Goal: Navigation & Orientation: Find specific page/section

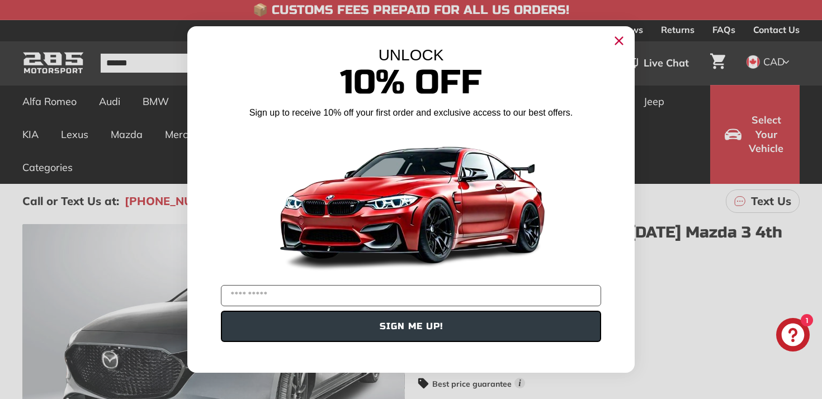
click at [620, 37] on circle "Close dialog" at bounding box center [618, 40] width 17 height 17
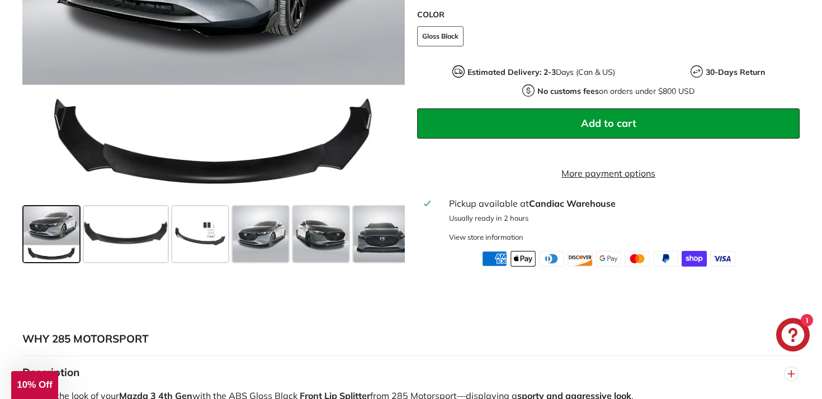
scroll to position [415, 0]
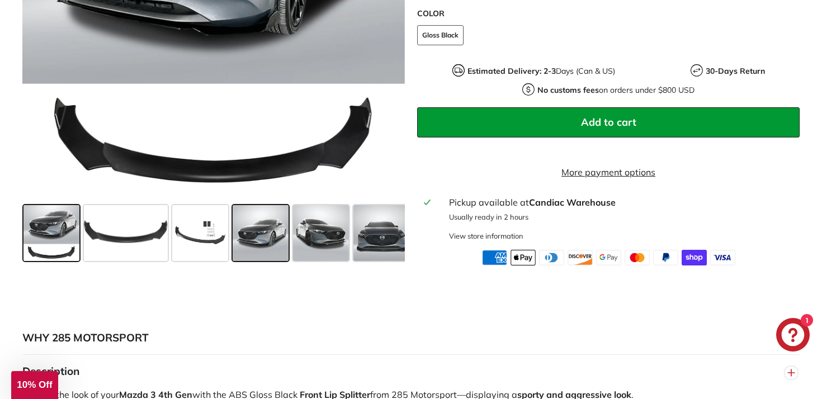
click at [277, 261] on span at bounding box center [261, 233] width 56 height 56
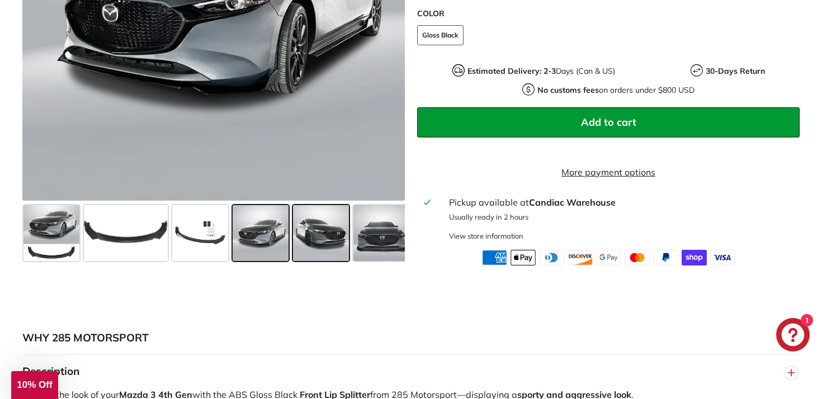
click at [307, 261] on span at bounding box center [321, 233] width 56 height 56
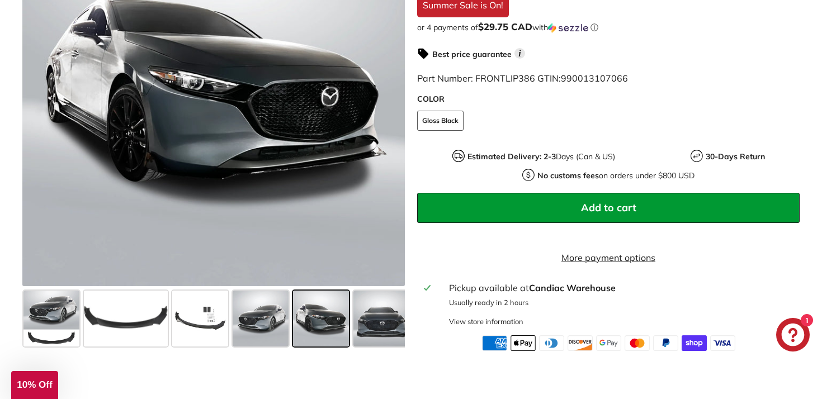
scroll to position [350, 0]
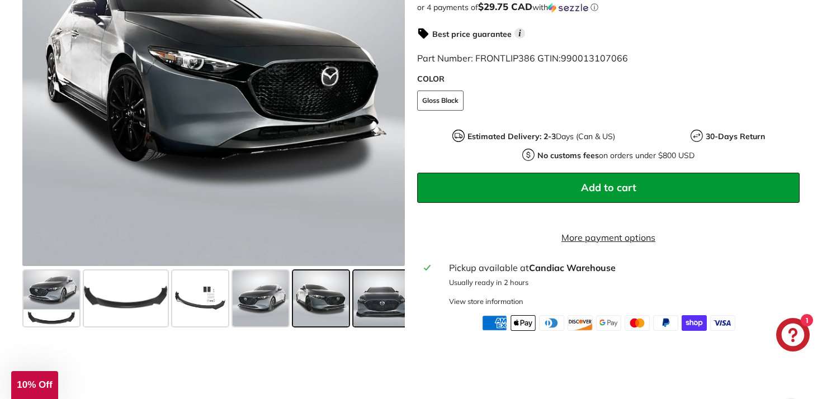
click at [398, 326] on span at bounding box center [381, 299] width 56 height 56
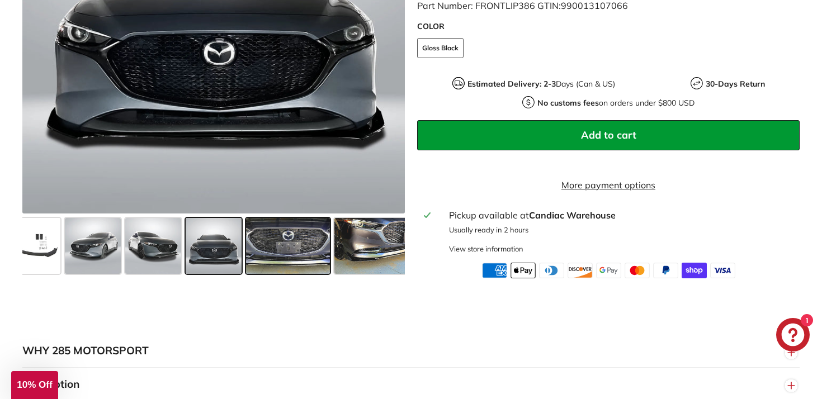
scroll to position [401, 0]
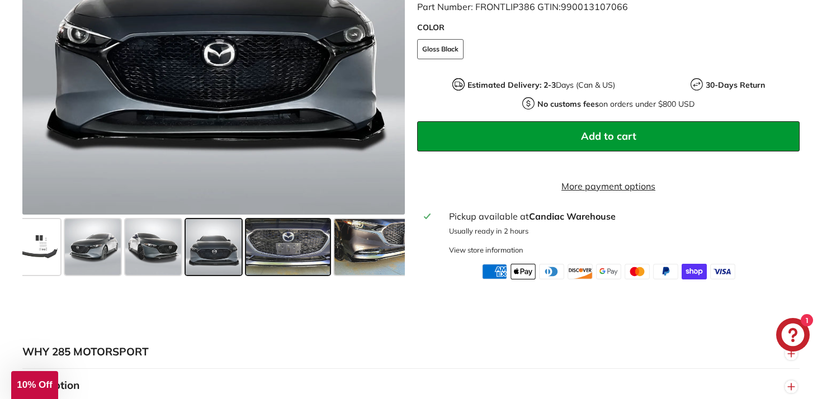
click at [303, 274] on span at bounding box center [288, 247] width 84 height 56
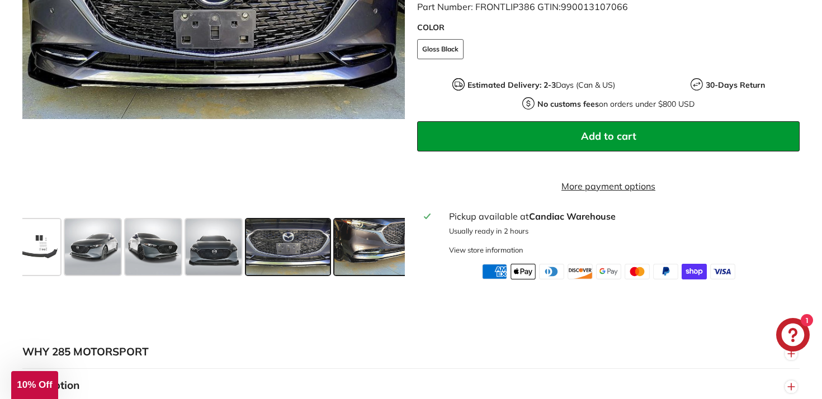
click at [355, 266] on span at bounding box center [376, 247] width 84 height 56
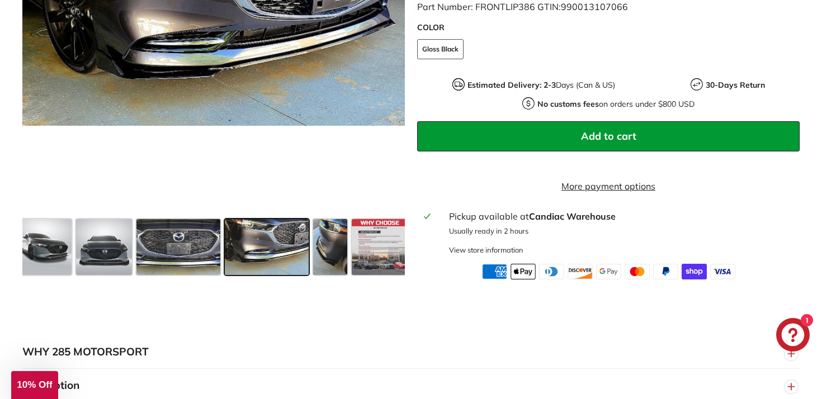
scroll to position [0, 282]
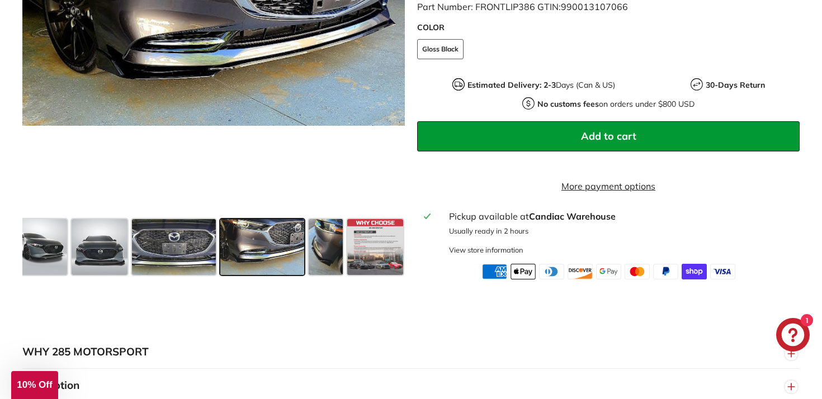
click at [272, 264] on span at bounding box center [262, 247] width 84 height 56
click at [328, 255] on span at bounding box center [326, 247] width 34 height 56
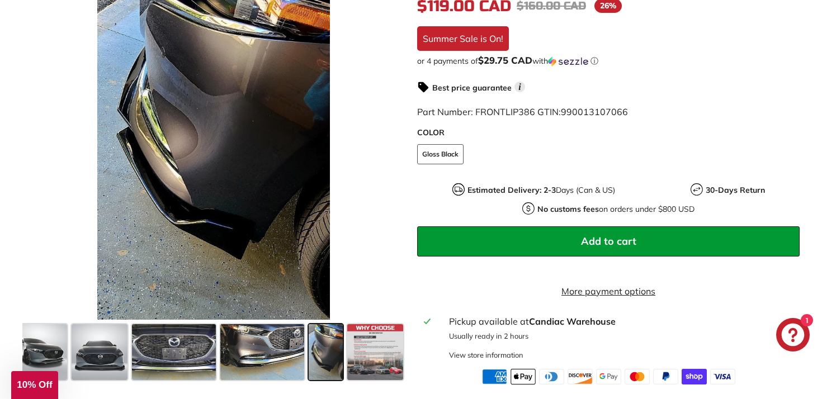
scroll to position [0, 0]
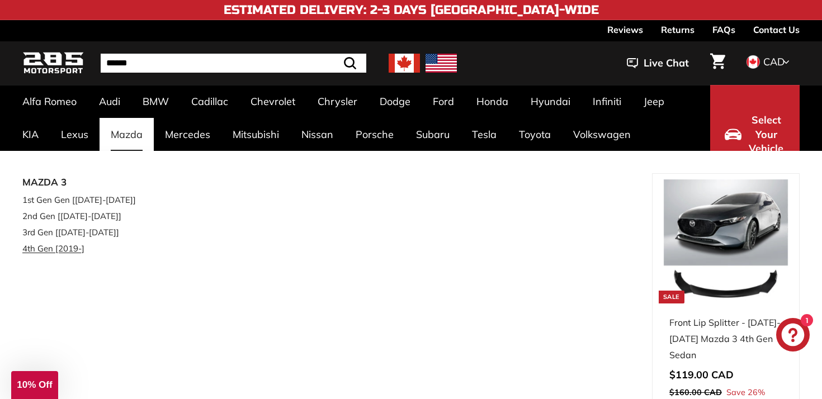
click at [64, 250] on link "4th Gen [2019-]" at bounding box center [86, 248] width 128 height 16
